Goal: Information Seeking & Learning: Learn about a topic

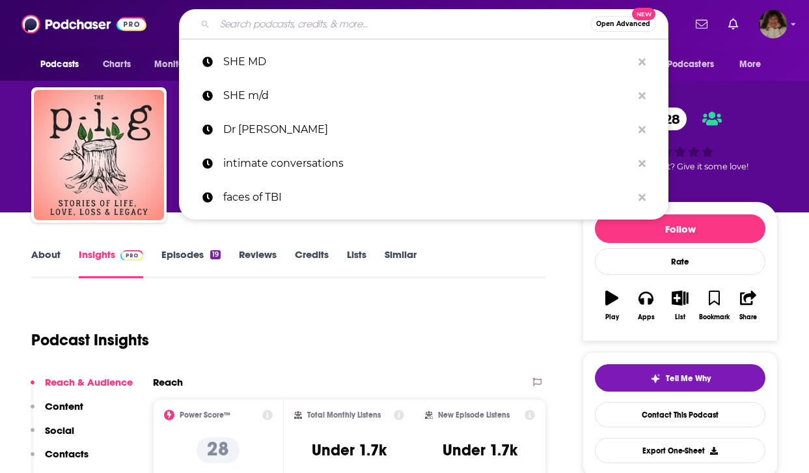
type input "The Ruthless Compassion podcast by [PERSON_NAME]"
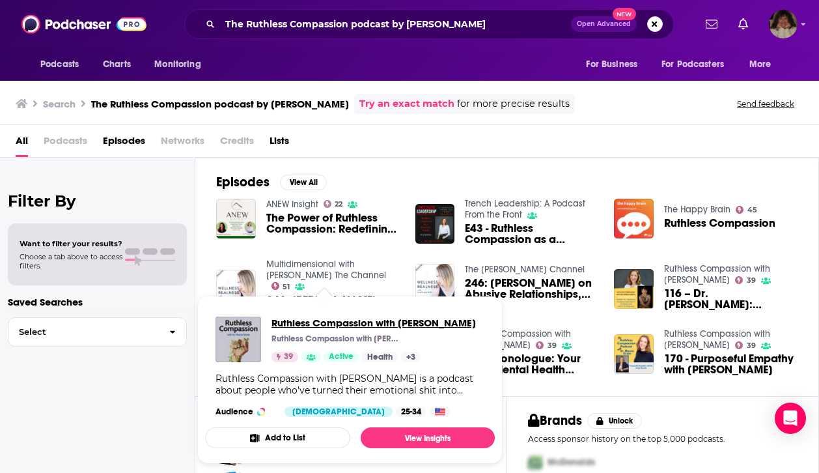
click at [332, 320] on span "Ruthless Compassion with [PERSON_NAME]" at bounding box center [373, 322] width 204 height 12
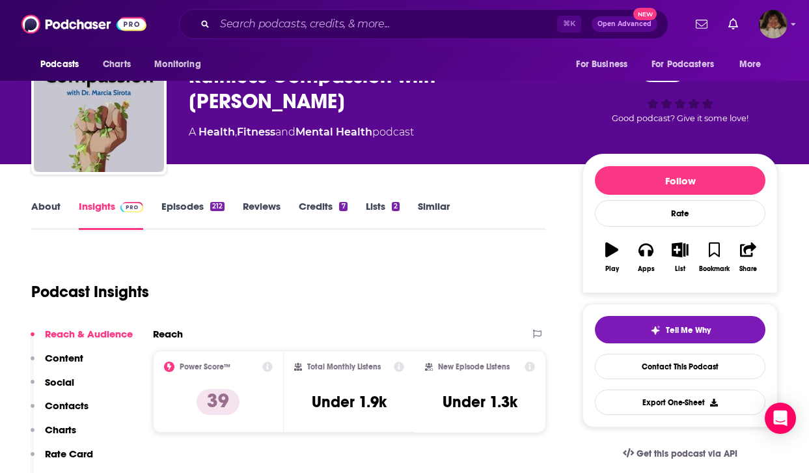
scroll to position [25, 0]
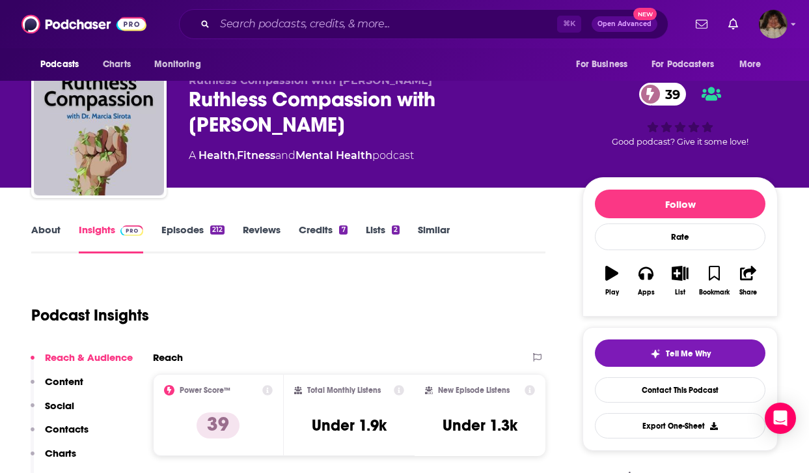
click at [42, 227] on link "About" at bounding box center [45, 238] width 29 height 30
